Goal: Task Accomplishment & Management: Manage account settings

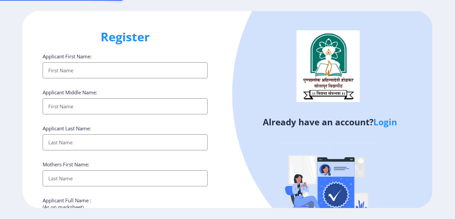
select select
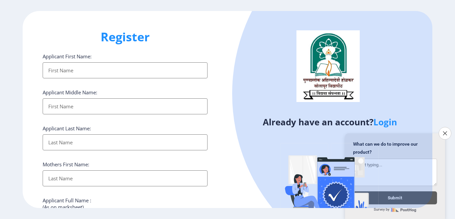
scroll to position [67, 0]
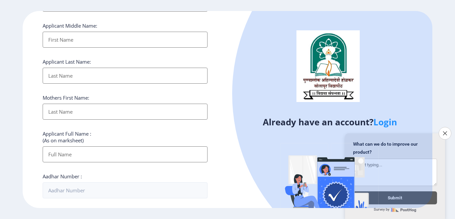
click at [387, 121] on link "Login" at bounding box center [386, 122] width 24 height 12
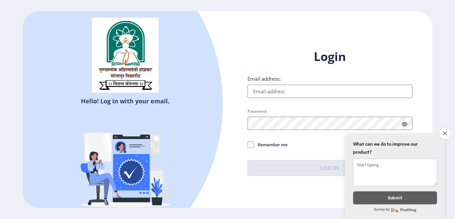
click at [267, 99] on div "Login Email address: Password: Remember me Forgot Password? Log In" at bounding box center [330, 112] width 165 height 127
click at [272, 92] on input "Email address:" at bounding box center [330, 91] width 165 height 13
type input "[EMAIL_ADDRESS][DOMAIN_NAME]"
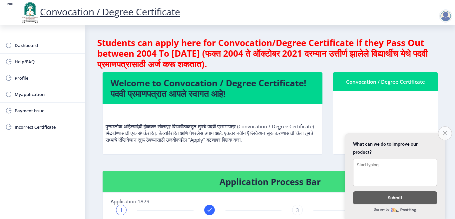
drag, startPoint x: 444, startPoint y: 132, endPoint x: 437, endPoint y: 130, distance: 7.6
click at [444, 132] on icon "Close survey" at bounding box center [445, 133] width 4 height 4
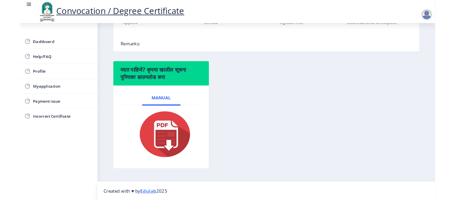
scroll to position [203, 0]
